Goal: Register for event/course

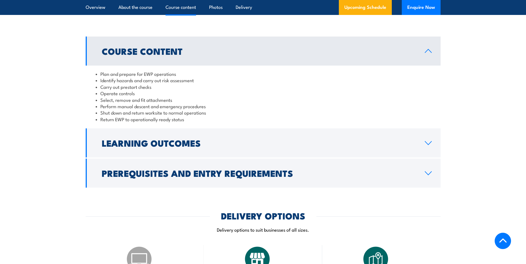
scroll to position [471, 0]
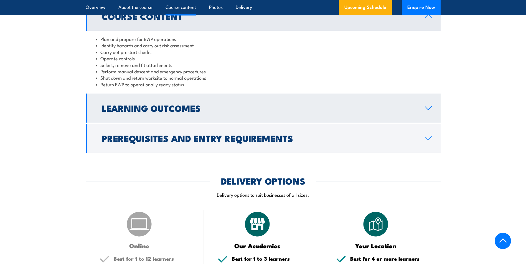
click at [154, 112] on h2 "Learning Outcomes" at bounding box center [259, 108] width 314 height 8
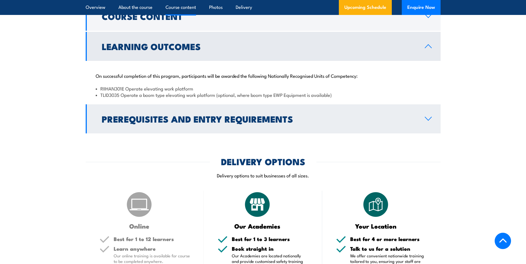
click at [146, 116] on h2 "Prerequisites and Entry Requirements" at bounding box center [259, 119] width 314 height 8
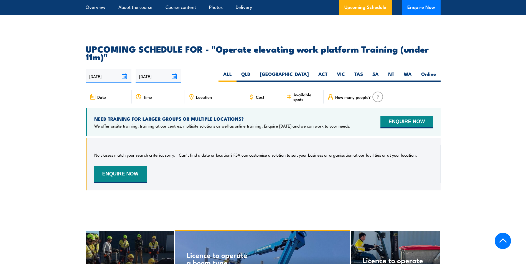
scroll to position [914, 0]
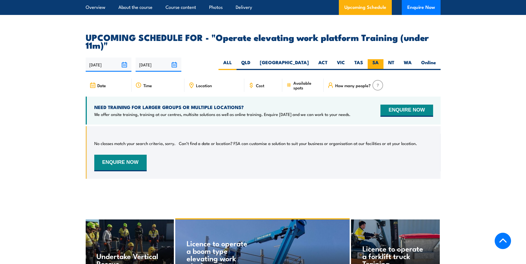
click at [381, 59] on label "SA" at bounding box center [375, 64] width 16 height 11
click at [381, 59] on input "SA" at bounding box center [381, 61] width 4 height 4
radio input "true"
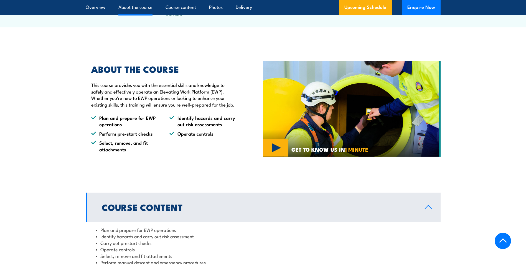
scroll to position [141, 0]
